Goal: Information Seeking & Learning: Learn about a topic

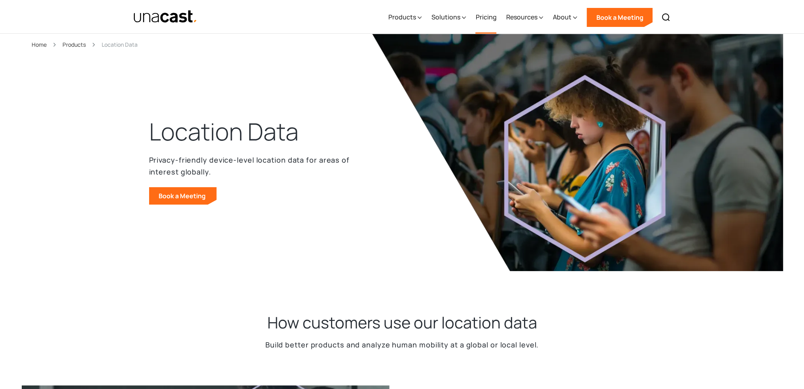
click at [477, 13] on link "Pricing" at bounding box center [485, 17] width 21 height 32
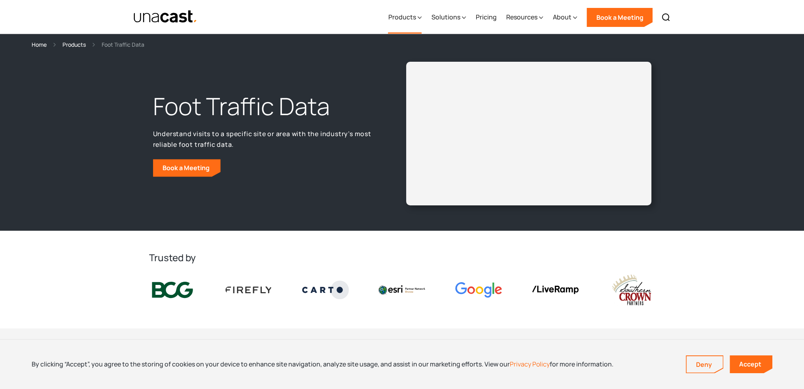
click at [411, 16] on div "Products" at bounding box center [402, 16] width 28 height 9
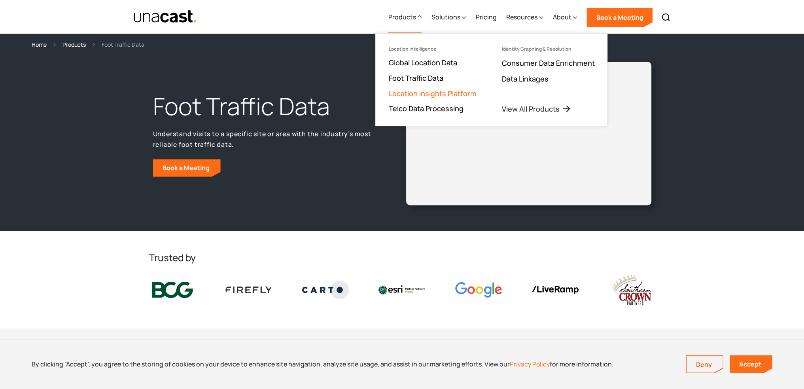
click at [435, 94] on link "Location Insights Platform" at bounding box center [432, 93] width 88 height 9
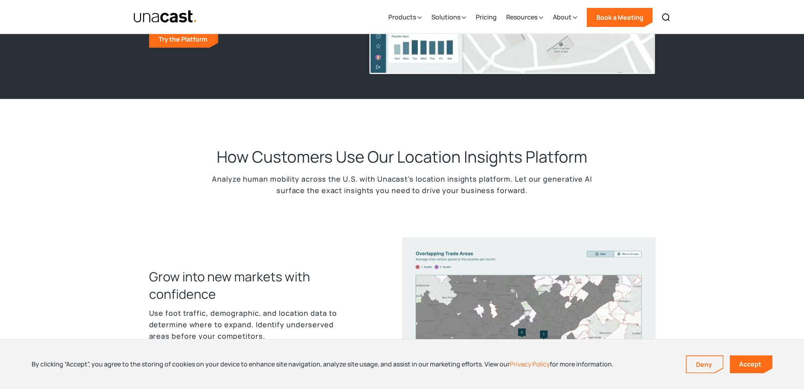
scroll to position [40, 0]
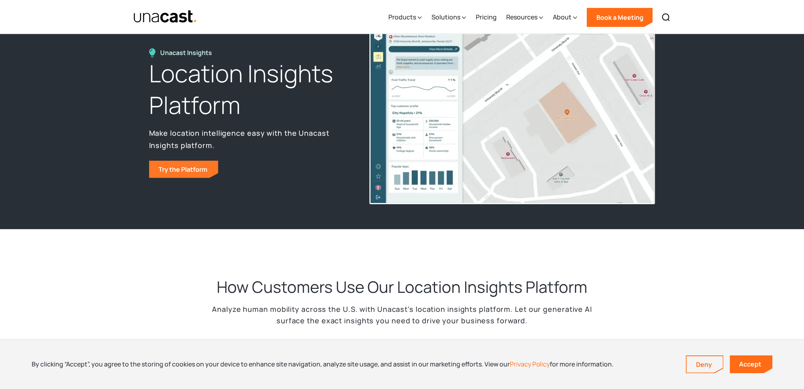
click at [194, 173] on link "Try the Platform" at bounding box center [183, 168] width 69 height 17
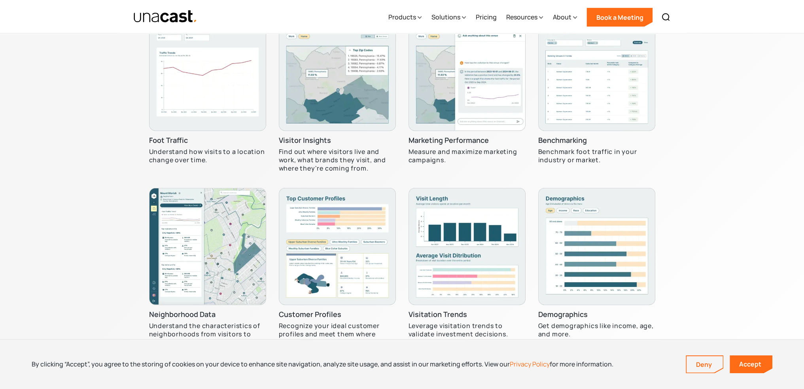
scroll to position [2487, 0]
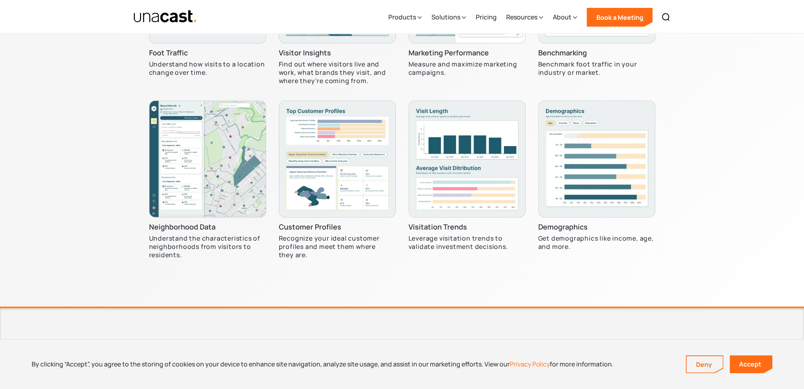
click at [175, 244] on p "Understand the characteristics of neighborhoods from visitors to residents." at bounding box center [207, 246] width 117 height 25
click at [176, 243] on p "Understand the characteristics of neighborhoods from visitors to residents." at bounding box center [207, 246] width 117 height 25
drag, startPoint x: 178, startPoint y: 242, endPoint x: 188, endPoint y: 220, distance: 24.2
click at [179, 241] on p "Understand the characteristics of neighborhoods from visitors to residents." at bounding box center [207, 246] width 117 height 25
click at [191, 192] on img at bounding box center [207, 158] width 117 height 117
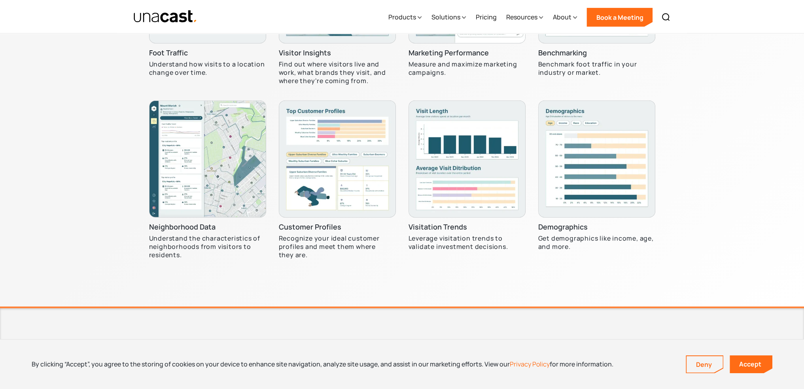
click at [213, 173] on img at bounding box center [207, 158] width 117 height 117
click at [340, 153] on img at bounding box center [337, 158] width 117 height 117
drag, startPoint x: 351, startPoint y: 243, endPoint x: 321, endPoint y: 238, distance: 30.0
click at [321, 238] on p "Recognize your ideal customer profiles and meet them where they are." at bounding box center [337, 246] width 117 height 25
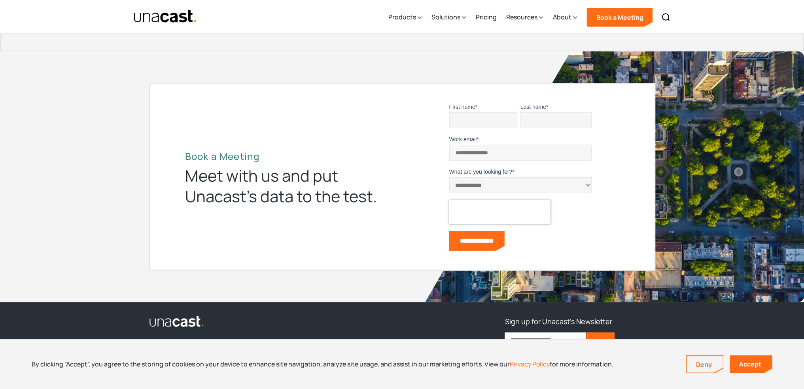
scroll to position [2894, 0]
